Goal: Obtain resource: Download file/media

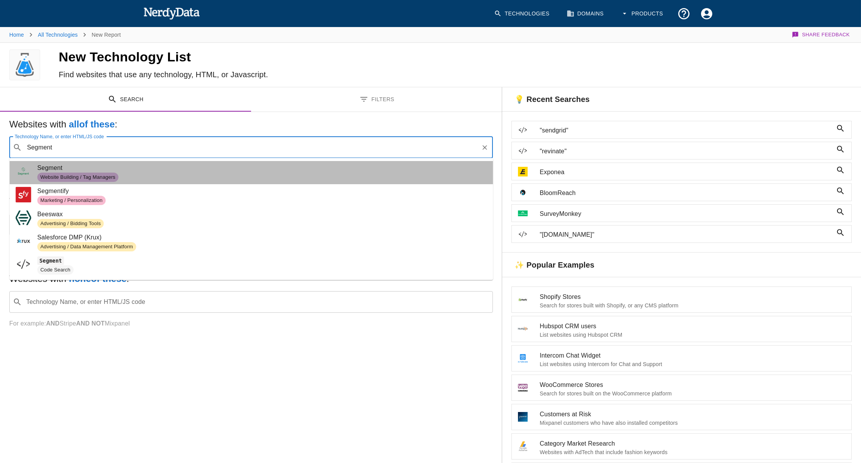
click at [149, 173] on span "Website Building / Tag Managers" at bounding box center [262, 177] width 450 height 9
type input "Segment"
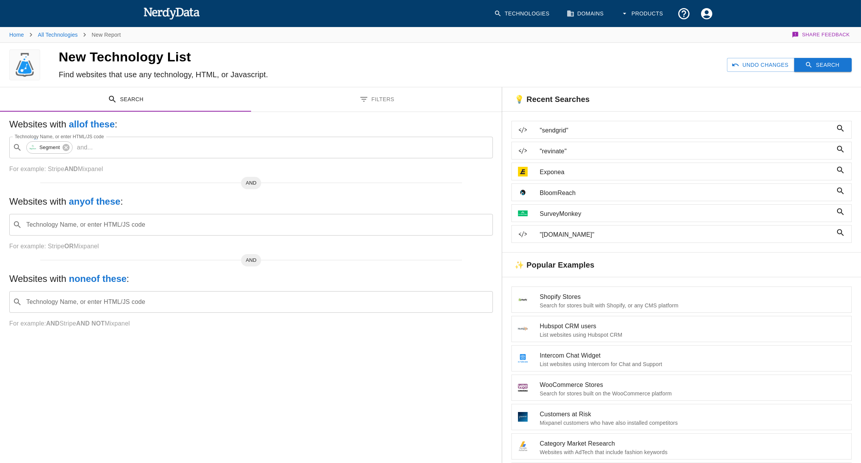
click at [809, 63] on icon "button" at bounding box center [809, 65] width 8 height 8
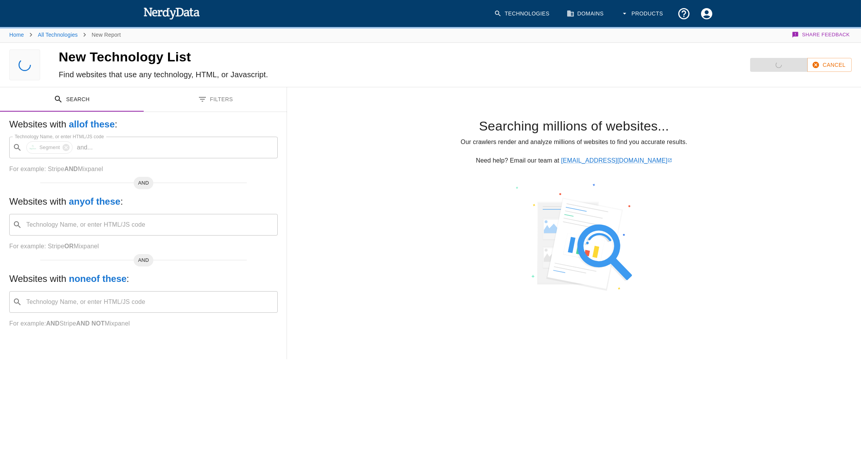
drag, startPoint x: 22, startPoint y: 64, endPoint x: 71, endPoint y: 59, distance: 49.7
click at [71, 59] on h4 "New Technology List" at bounding box center [256, 57] width 394 height 16
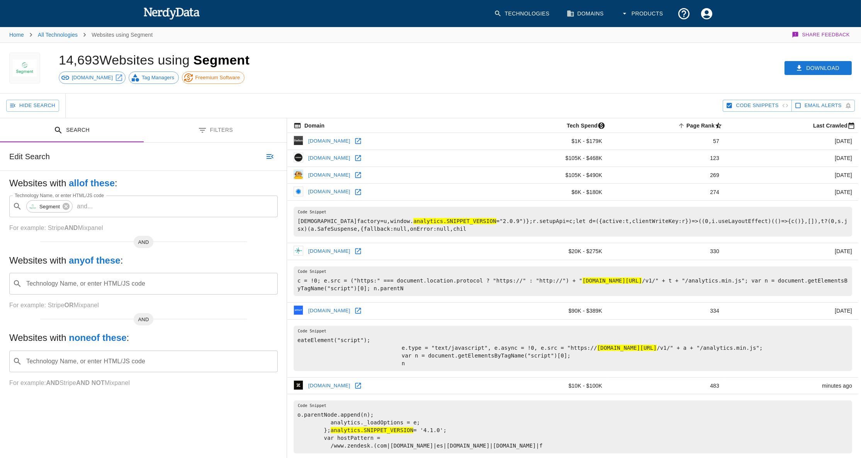
click at [92, 355] on div "Technology Name, or enter HTML/JS code ​ Technology Name, or enter HTML/JS code" at bounding box center [143, 361] width 268 height 22
click at [87, 386] on p "For example: AND Stripe AND NOT Mixpanel" at bounding box center [143, 382] width 268 height 9
click at [225, 126] on button "Filters" at bounding box center [216, 130] width 144 height 24
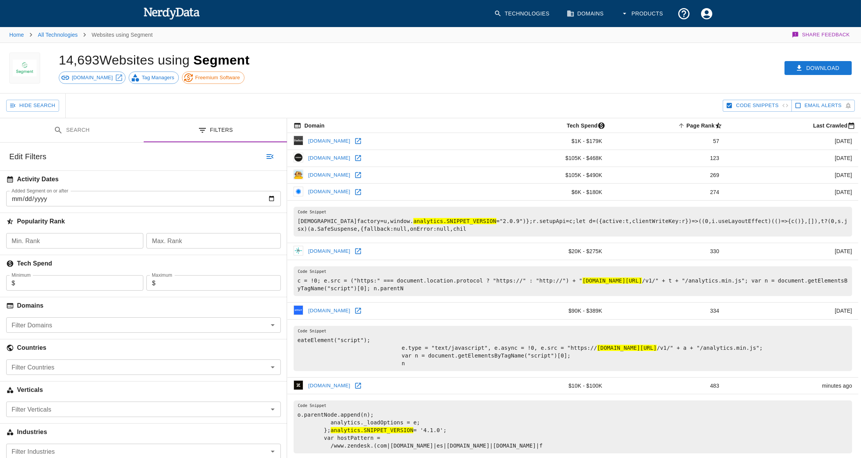
scroll to position [105, 0]
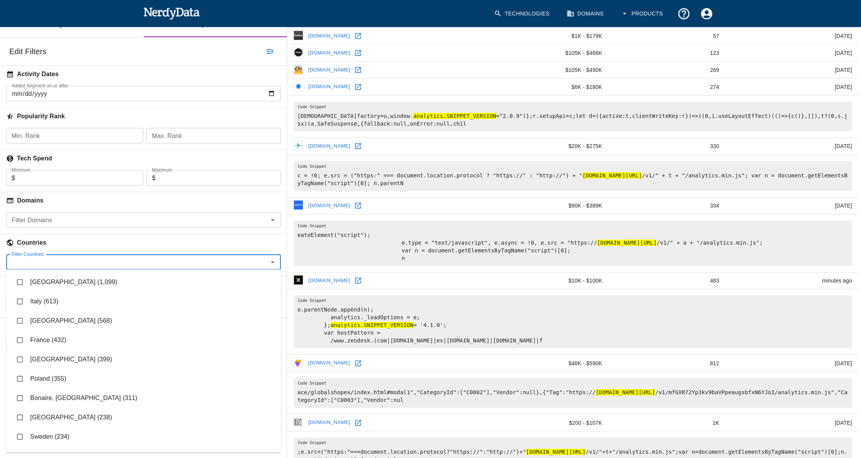
click at [67, 258] on input "Filter Countries" at bounding box center [136, 261] width 257 height 11
click at [33, 241] on h6 "Countries" at bounding box center [143, 242] width 287 height 17
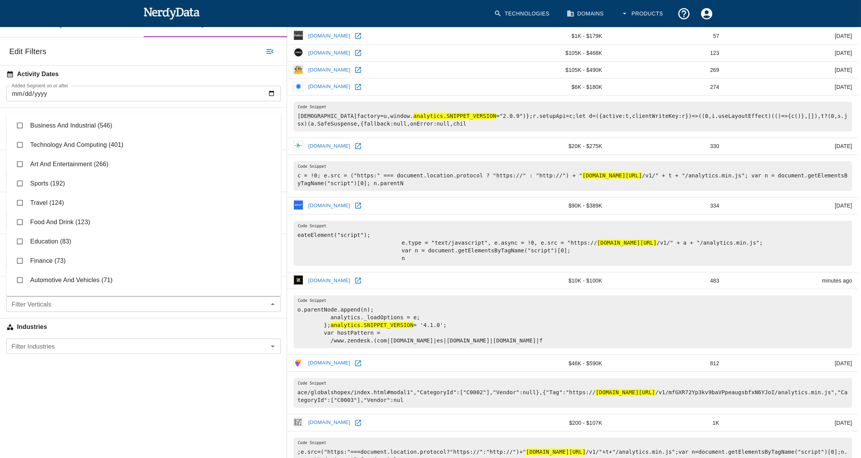
click at [43, 296] on div "Filter Verticals" at bounding box center [143, 303] width 275 height 15
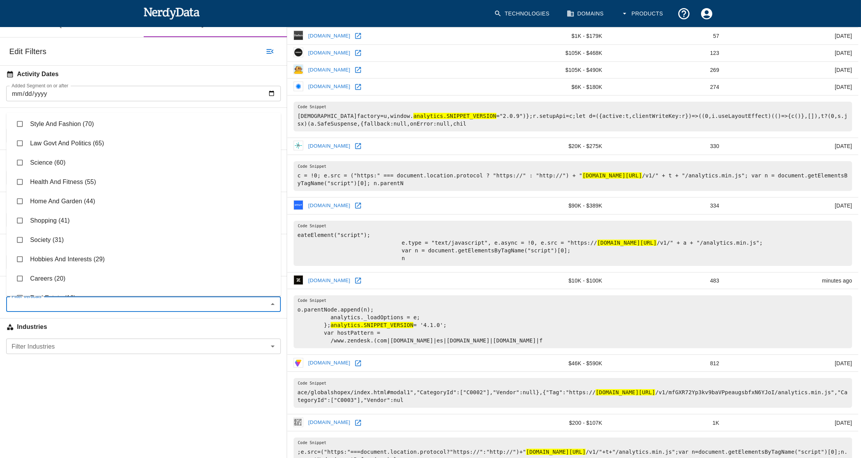
scroll to position [284, 0]
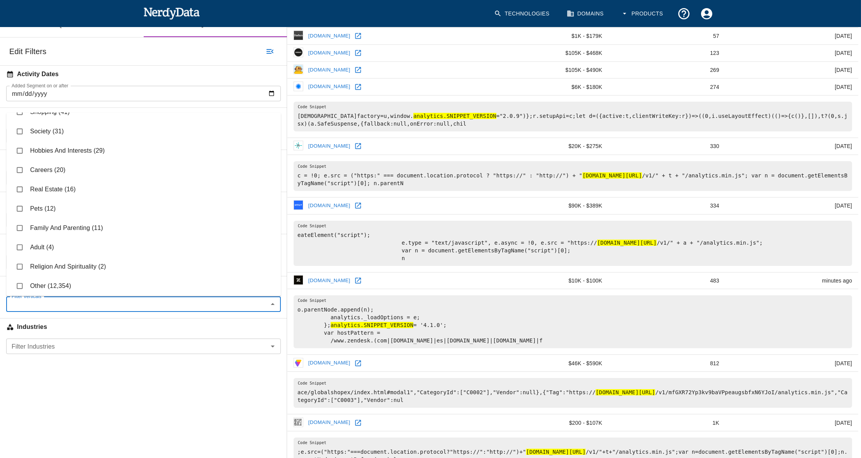
click at [71, 280] on li "Other (12,354)" at bounding box center [143, 285] width 275 height 19
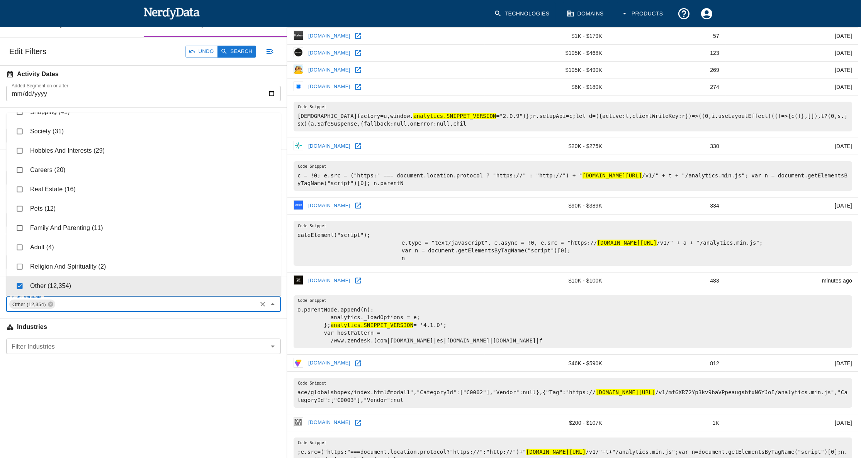
click at [71, 280] on li "Other (12,354)" at bounding box center [143, 285] width 275 height 19
checkbox input "false"
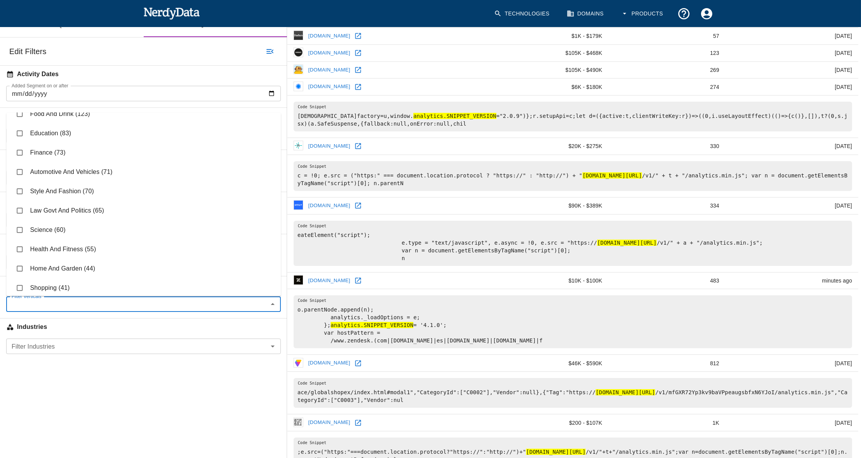
scroll to position [3, 0]
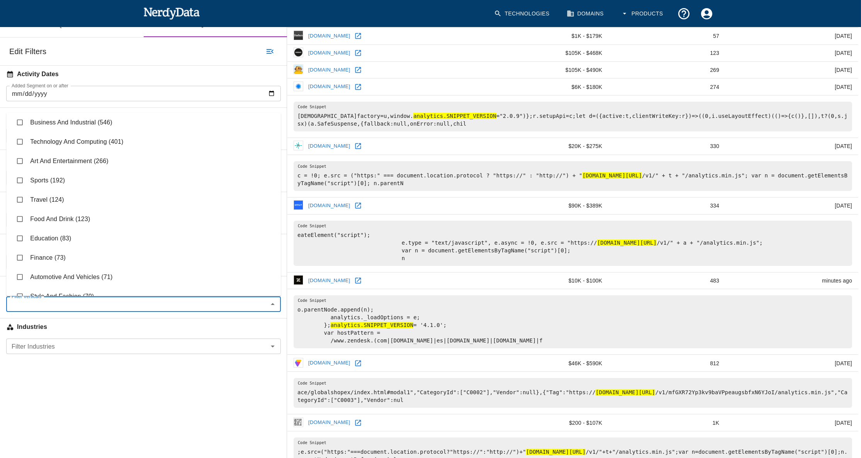
click at [56, 341] on input "Filter Industries" at bounding box center [136, 346] width 257 height 11
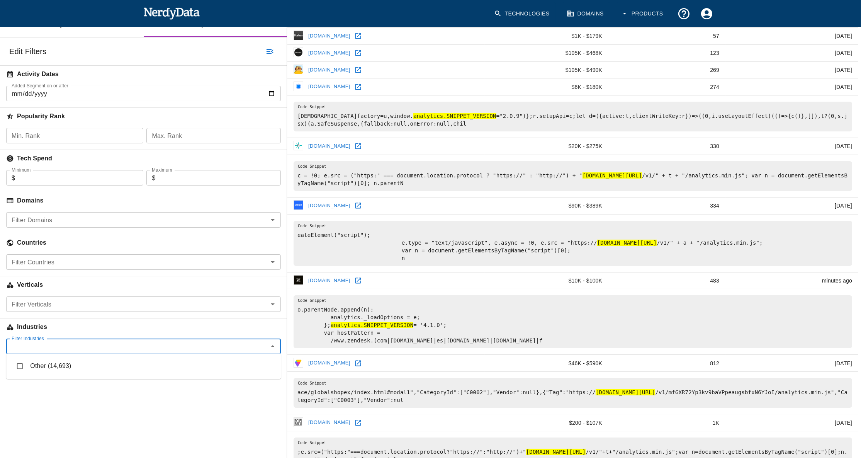
click at [56, 344] on input "Filter Industries" at bounding box center [136, 346] width 257 height 11
click at [56, 305] on input "Filter Verticals" at bounding box center [136, 304] width 257 height 11
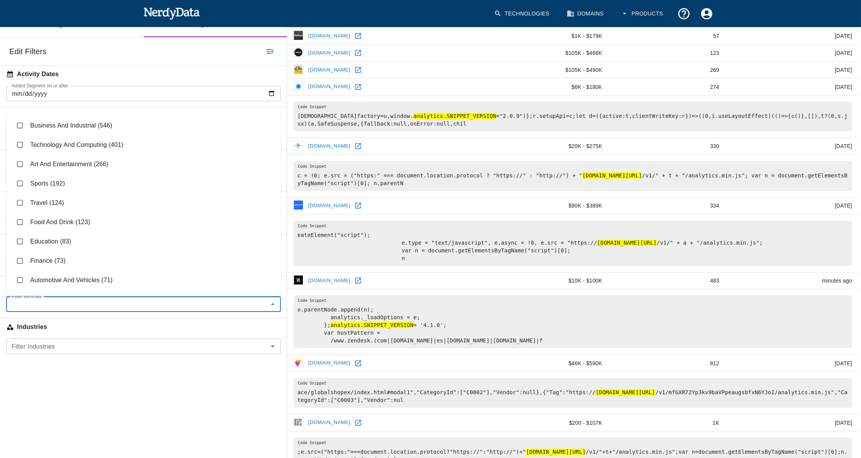
scroll to position [70, 0]
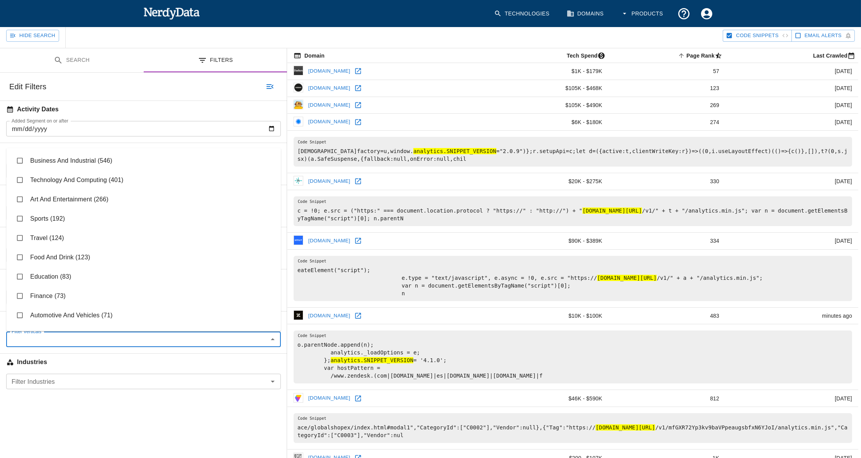
click at [95, 179] on li "Technology And Computing (401)" at bounding box center [143, 179] width 275 height 19
checkbox input "true"
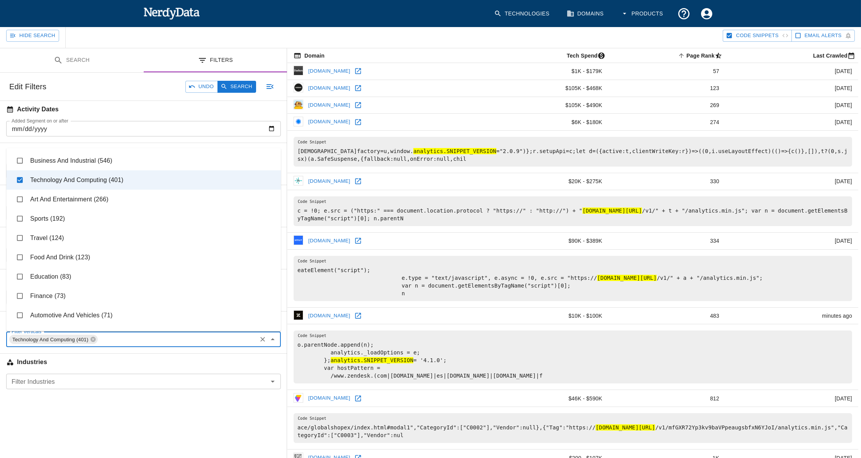
click at [61, 295] on li "Finance (73)" at bounding box center [143, 295] width 275 height 19
checkbox input "true"
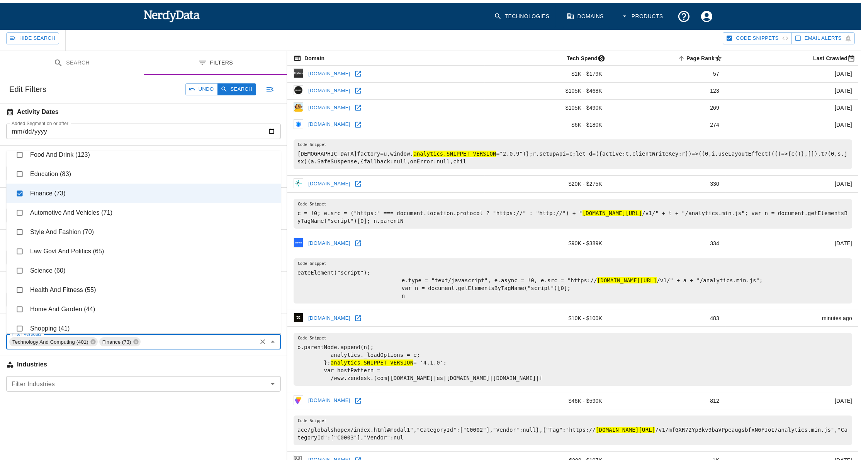
scroll to position [0, 0]
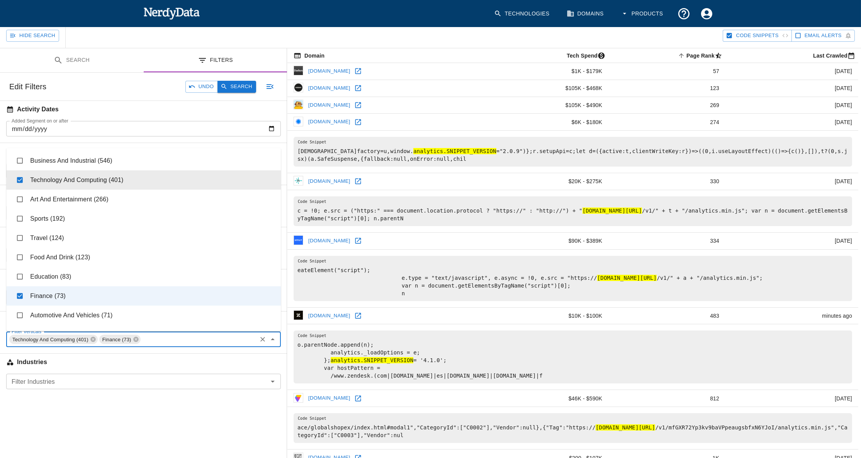
click at [234, 85] on button "Search" at bounding box center [236, 87] width 39 height 12
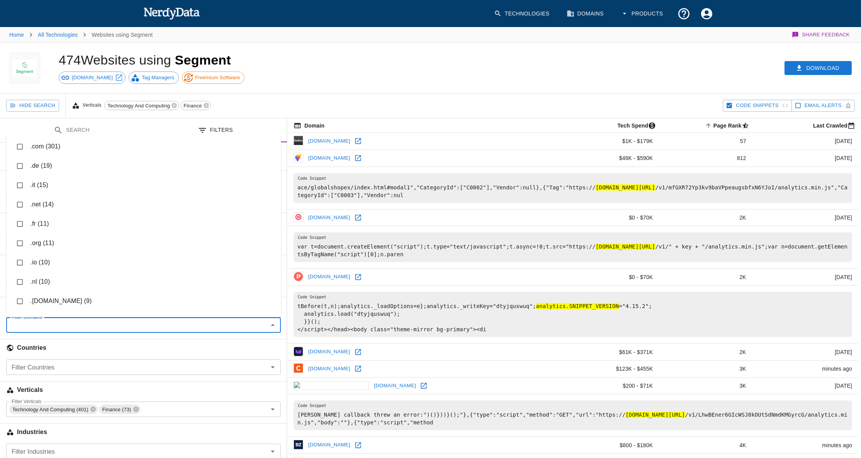
click at [250, 326] on input "Filter Domains" at bounding box center [136, 324] width 257 height 11
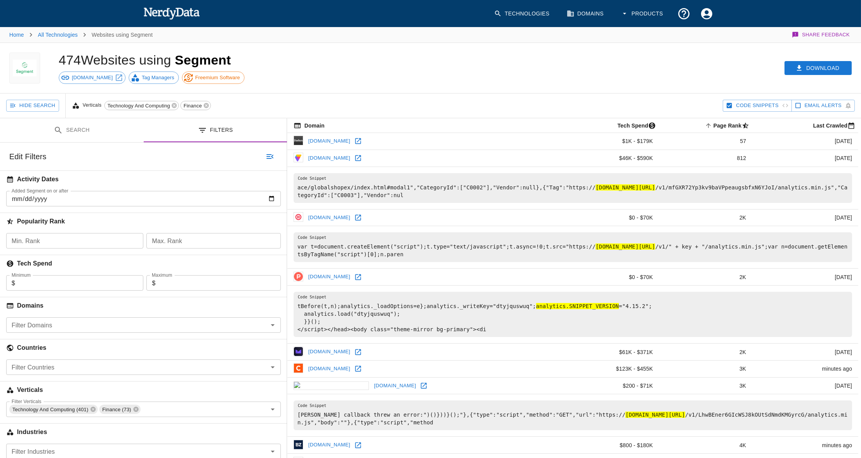
click at [465, 110] on div "Hide Search Verticals Technology And Computing Finance" at bounding box center [364, 105] width 716 height 24
click at [799, 67] on icon "button" at bounding box center [799, 67] width 5 height 5
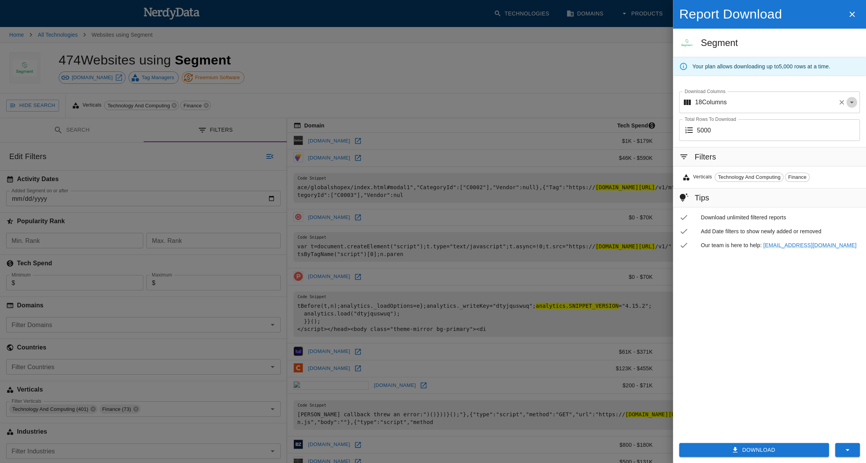
click at [847, 102] on button "Open" at bounding box center [852, 102] width 11 height 11
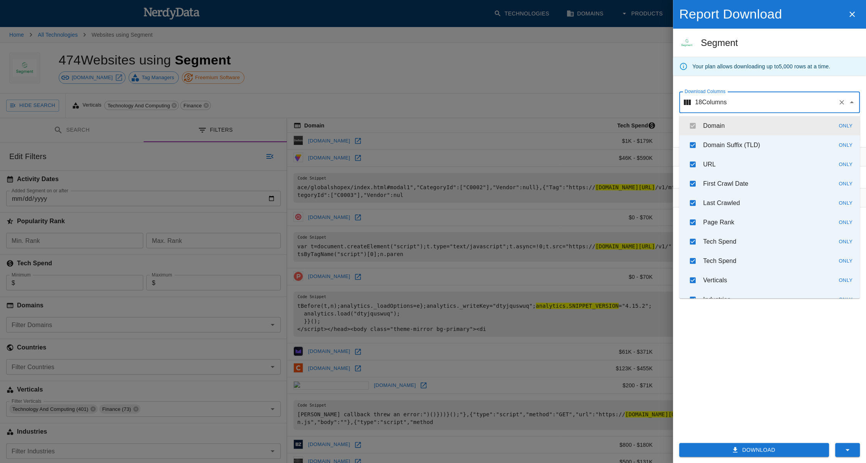
click at [835, 97] on div "18 Columns Download Columns" at bounding box center [769, 103] width 181 height 22
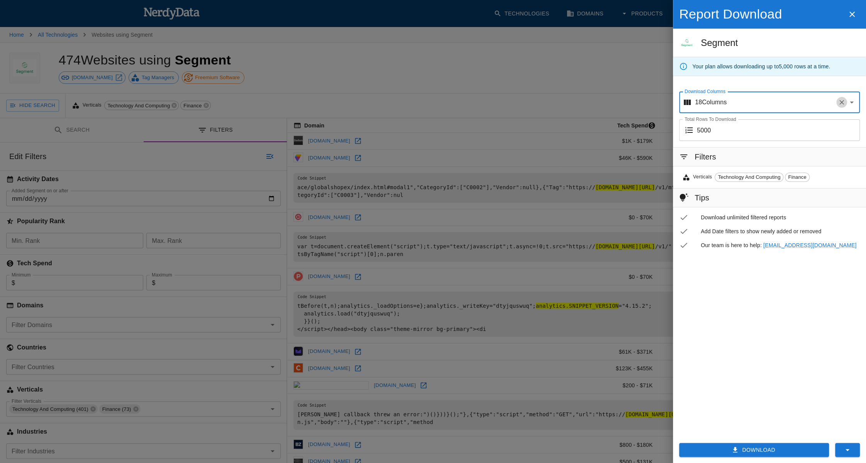
click at [842, 97] on button "Clear" at bounding box center [842, 102] width 11 height 11
click at [840, 100] on icon "Clear" at bounding box center [842, 102] width 8 height 8
click at [768, 448] on button "Download" at bounding box center [754, 450] width 150 height 14
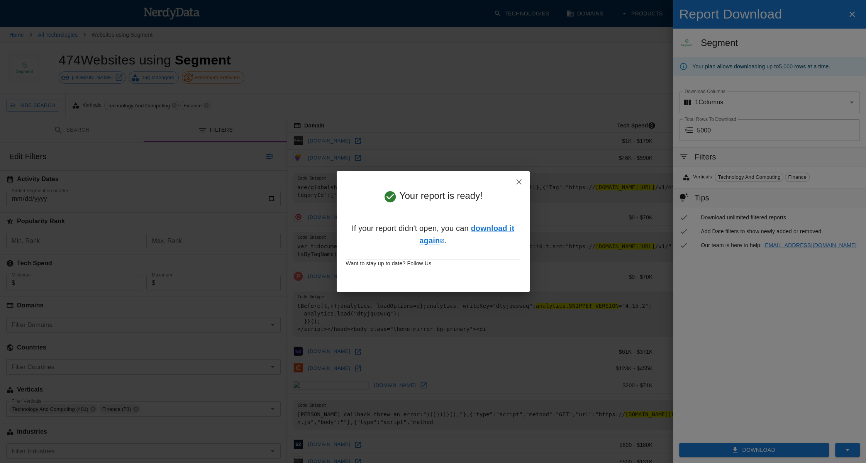
click at [515, 185] on icon "button" at bounding box center [518, 181] width 9 height 9
